Goal: Navigation & Orientation: Find specific page/section

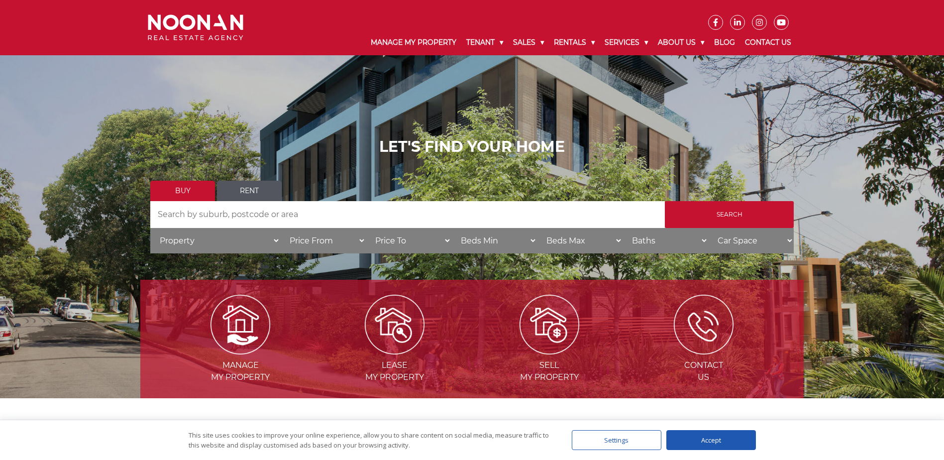
click at [257, 188] on link "Rent" at bounding box center [249, 191] width 65 height 20
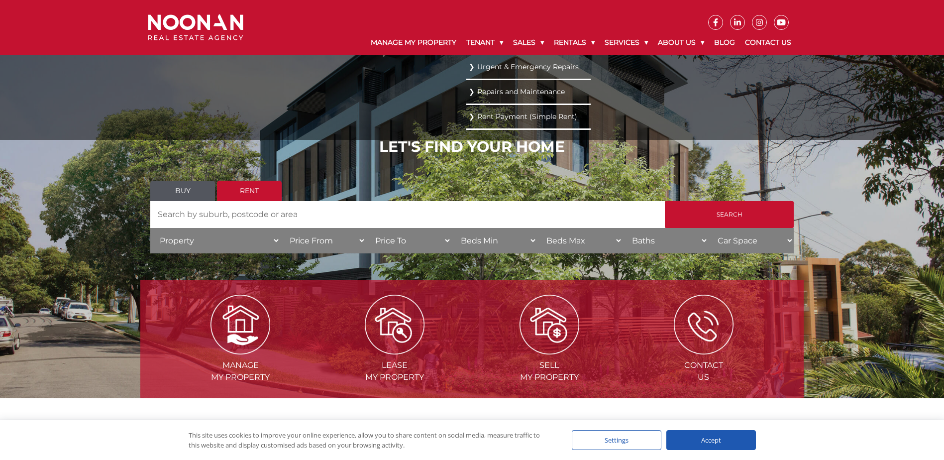
click at [487, 115] on link "Rent Payment (Simple Rent)" at bounding box center [528, 116] width 119 height 13
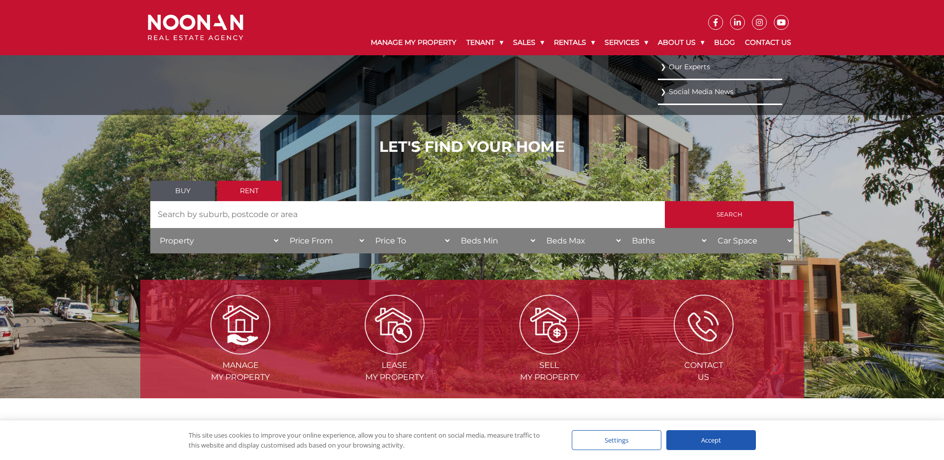
click at [696, 66] on link "Our Experts" at bounding box center [719, 66] width 119 height 13
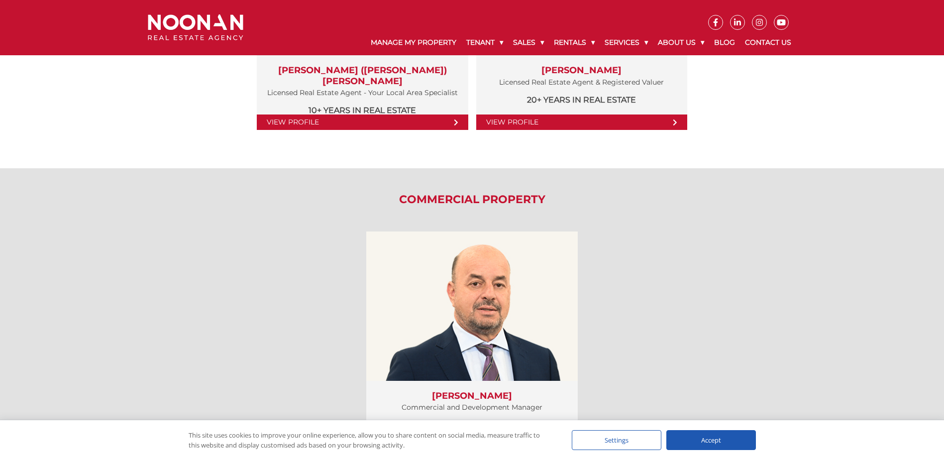
scroll to position [1048, 0]
